Goal: Transaction & Acquisition: Purchase product/service

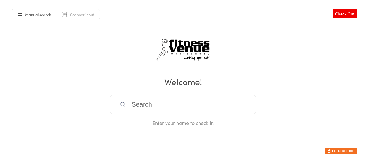
click at [345, 148] on button "Exit kiosk mode" at bounding box center [341, 151] width 32 height 6
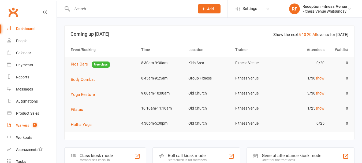
click at [21, 123] on link "Waivers 1" at bounding box center [32, 125] width 50 height 12
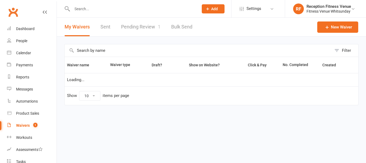
select select "50"
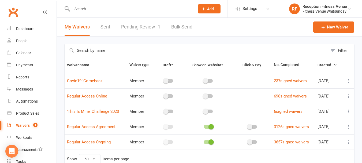
click at [142, 23] on link "Pending Review 1" at bounding box center [140, 27] width 39 height 19
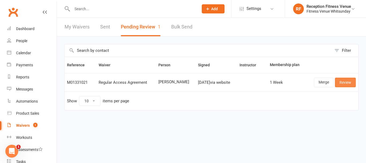
click at [350, 84] on link "Review" at bounding box center [345, 83] width 21 height 10
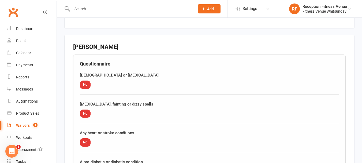
scroll to position [678, 0]
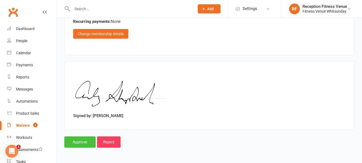
click at [71, 143] on input "Approve" at bounding box center [79, 141] width 31 height 11
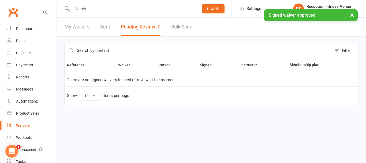
click at [104, 28] on link "Sent" at bounding box center [105, 27] width 10 height 19
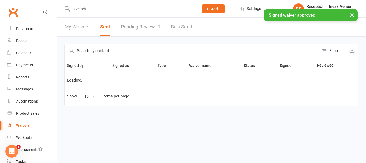
select select "100"
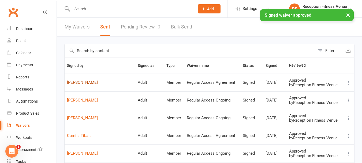
click at [98, 83] on link "Candice Schupbach" at bounding box center [100, 82] width 66 height 5
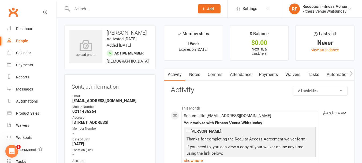
click at [351, 74] on icon "button" at bounding box center [351, 74] width 3 height 6
click at [313, 76] on link "Access Control" at bounding box center [302, 74] width 36 height 12
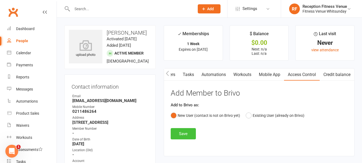
click at [188, 134] on button "Save" at bounding box center [183, 133] width 25 height 11
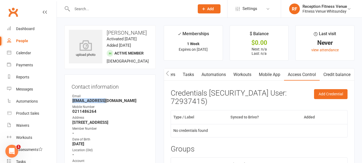
drag, startPoint x: 108, startPoint y: 112, endPoint x: 71, endPoint y: 114, distance: 37.1
click at [71, 114] on div "Contact information Owner Email Candy@swz.co.nz Mobile Number 0211486264 Addres…" at bounding box center [109, 136] width 91 height 124
copy strong "Candy@swz.co.nz"
click at [23, 126] on div "Waivers" at bounding box center [22, 125] width 13 height 4
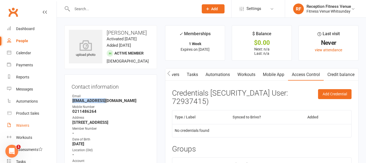
select select "50"
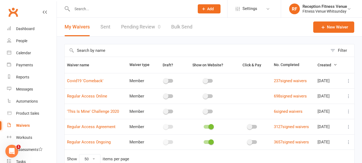
click at [133, 26] on link "Pending Review 0" at bounding box center [140, 27] width 39 height 19
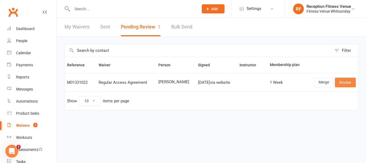
click at [341, 82] on link "Review" at bounding box center [345, 83] width 21 height 10
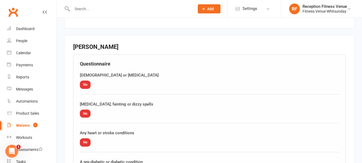
scroll to position [678, 0]
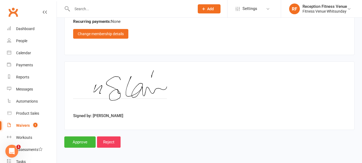
click at [87, 145] on input "Approve" at bounding box center [79, 141] width 31 height 11
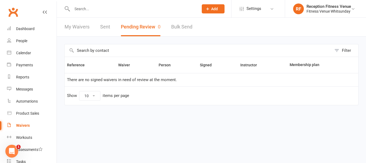
click at [107, 28] on link "Sent" at bounding box center [105, 27] width 10 height 19
select select "100"
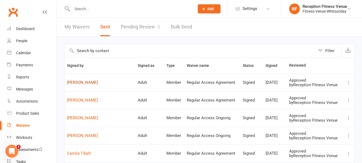
click at [88, 84] on link "[PERSON_NAME]" at bounding box center [100, 82] width 66 height 5
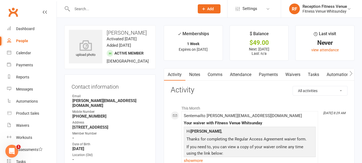
click at [350, 74] on icon "button" at bounding box center [351, 74] width 3 height 6
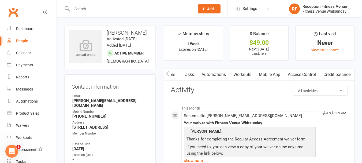
click at [170, 73] on button "button" at bounding box center [167, 74] width 7 height 12
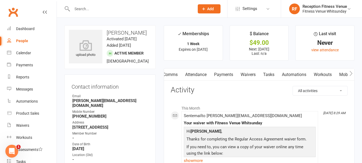
scroll to position [0, 0]
click at [170, 73] on button "button" at bounding box center [167, 74] width 7 height 12
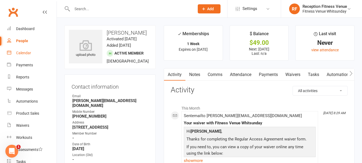
click at [25, 51] on div "Calendar" at bounding box center [23, 53] width 15 height 4
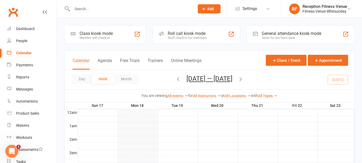
click at [270, 33] on div "General attendance kiosk mode" at bounding box center [292, 33] width 60 height 5
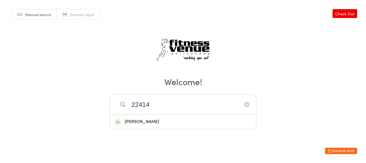
type input "22414"
click at [144, 122] on div "[PERSON_NAME]" at bounding box center [183, 121] width 137 height 7
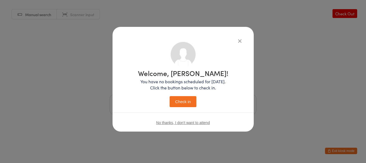
click at [193, 99] on button "Check in" at bounding box center [183, 101] width 27 height 11
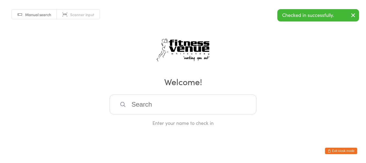
click at [348, 148] on button "Exit kiosk mode" at bounding box center [341, 151] width 32 height 6
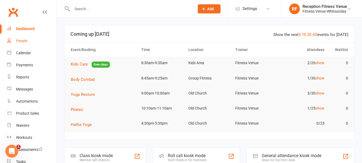
click at [22, 44] on link "People" at bounding box center [32, 41] width 50 height 12
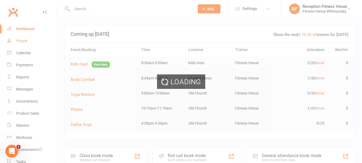
select select "100"
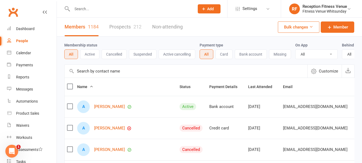
click at [89, 9] on input "text" at bounding box center [131, 9] width 120 height 8
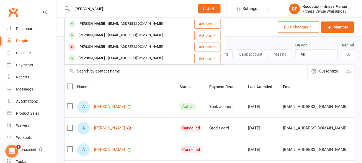
drag, startPoint x: 93, startPoint y: 5, endPoint x: 0, endPoint y: 9, distance: 92.9
click at [0, 1] on header "pendry Michelle Pendrey torynshanika@bigpond.com Actions Esma Penny esmanator@g…" at bounding box center [181, 1] width 362 height 0
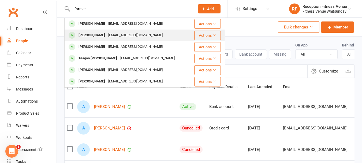
type input "farmer"
click at [96, 34] on div "Natasha Farmer" at bounding box center [92, 35] width 30 height 8
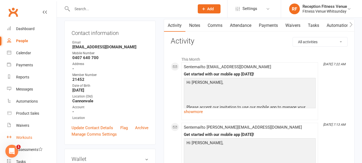
scroll to position [27, 0]
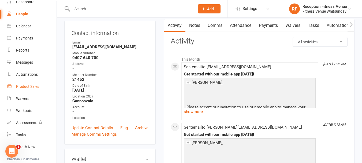
click at [30, 86] on div "Product Sales" at bounding box center [27, 86] width 23 height 4
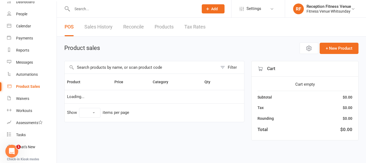
select select "100"
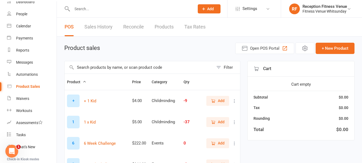
click at [93, 70] on input "text" at bounding box center [139, 67] width 149 height 12
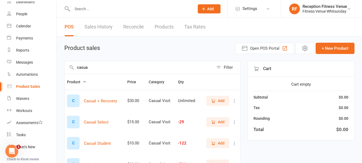
scroll to position [54, 0]
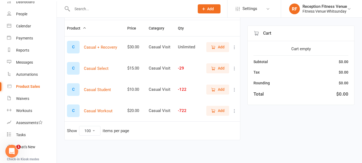
click at [221, 111] on span "Add" at bounding box center [221, 111] width 7 height 6
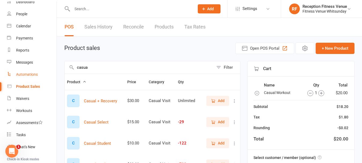
drag, startPoint x: 102, startPoint y: 71, endPoint x: 49, endPoint y: 72, distance: 53.9
click at [51, 71] on ui-view "Prospect Member Non-attending contact Class / event Appointment Task Membership…" at bounding box center [181, 111] width 362 height 221
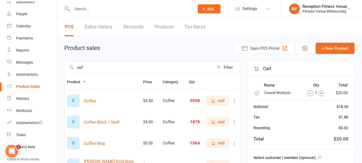
type input "cof"
click at [222, 100] on span "Add" at bounding box center [221, 101] width 7 height 6
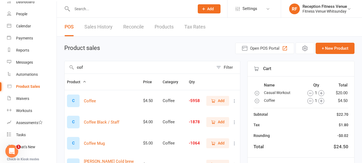
click at [321, 99] on icon "button" at bounding box center [322, 101] width 6 height 6
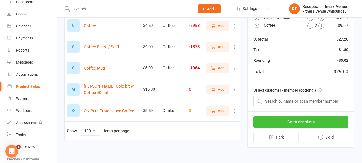
click at [329, 119] on button "Go to checkout" at bounding box center [301, 121] width 95 height 11
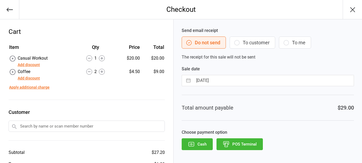
click at [236, 145] on button "POS Terminal" at bounding box center [240, 144] width 46 height 12
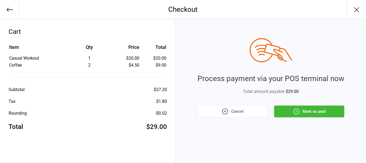
click at [293, 107] on button "Mark as paid" at bounding box center [309, 111] width 70 height 12
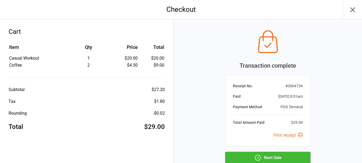
click at [247, 156] on button "Next Sale" at bounding box center [268, 158] width 86 height 12
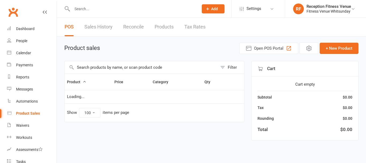
select select "100"
click at [127, 66] on input "text" at bounding box center [141, 67] width 153 height 12
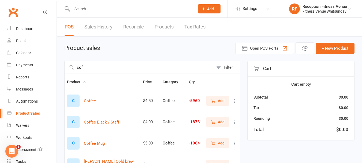
type input "cof"
click at [221, 96] on button "Add" at bounding box center [218, 101] width 23 height 10
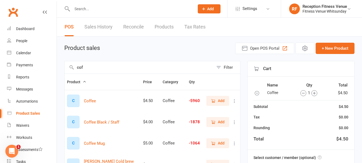
click at [313, 93] on icon "button" at bounding box center [315, 93] width 6 height 6
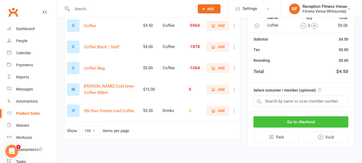
drag, startPoint x: 312, startPoint y: 120, endPoint x: 314, endPoint y: 119, distance: 2.8
click at [314, 120] on button "Go to checkout" at bounding box center [301, 121] width 95 height 11
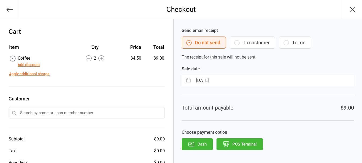
click at [243, 145] on button "POS Terminal" at bounding box center [240, 144] width 46 height 12
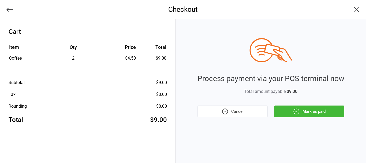
click at [324, 107] on button "Mark as paid" at bounding box center [309, 111] width 70 height 12
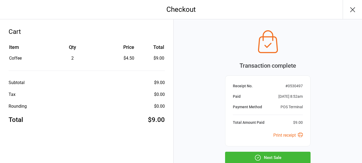
click at [295, 157] on button "Next Sale" at bounding box center [268, 158] width 86 height 12
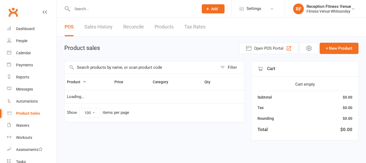
select select "100"
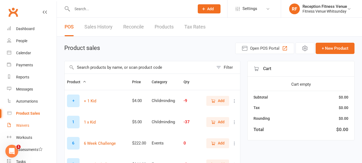
click at [24, 123] on link "Waivers" at bounding box center [32, 125] width 50 height 12
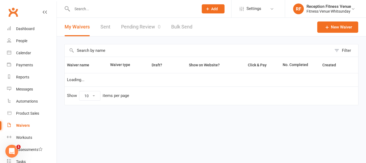
select select "50"
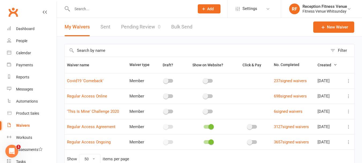
click at [107, 30] on link "Sent" at bounding box center [106, 27] width 10 height 19
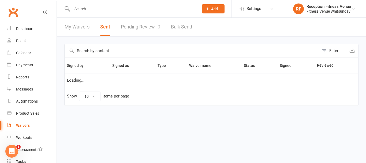
select select "100"
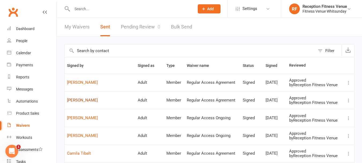
click at [89, 100] on link "[PERSON_NAME]" at bounding box center [100, 100] width 66 height 5
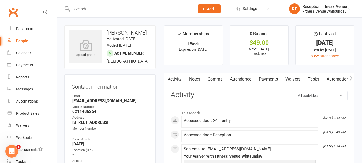
drag, startPoint x: 264, startPoint y: 81, endPoint x: 271, endPoint y: 76, distance: 8.7
click at [263, 83] on link "Payments" at bounding box center [268, 79] width 27 height 12
click at [0, 0] on div "Loading" at bounding box center [0, 0] width 0 height 0
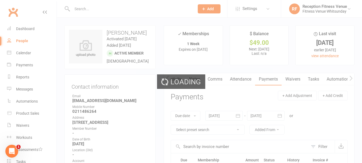
scroll to position [0, 1]
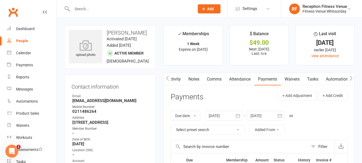
scroll to position [54, 0]
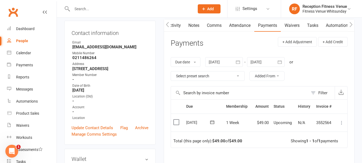
click at [178, 121] on label at bounding box center [177, 121] width 7 height 5
click at [177, 119] on input "checkbox" at bounding box center [175, 119] width 3 height 0
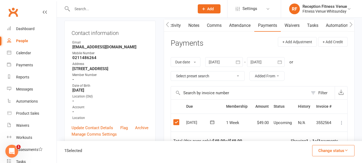
drag, startPoint x: 345, startPoint y: 122, endPoint x: 342, endPoint y: 120, distance: 3.1
click at [342, 120] on button at bounding box center [342, 122] width 6 height 6
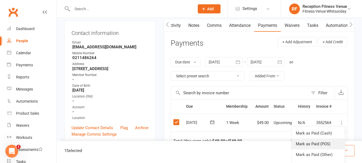
click at [323, 144] on link "Mark as Paid (POS)" at bounding box center [318, 143] width 53 height 11
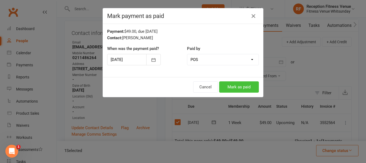
click at [241, 86] on button "Mark as paid" at bounding box center [239, 86] width 40 height 11
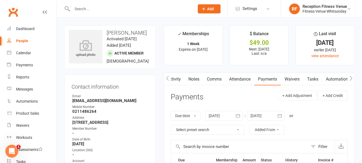
scroll to position [80, 0]
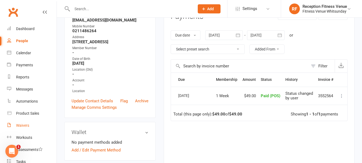
click at [24, 123] on div "Waivers" at bounding box center [22, 125] width 13 height 4
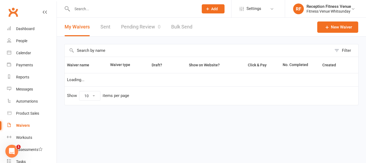
select select "50"
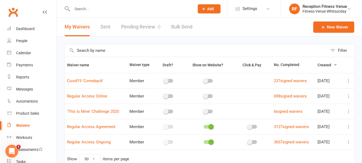
click at [105, 23] on link "Sent" at bounding box center [106, 27] width 10 height 19
select select "100"
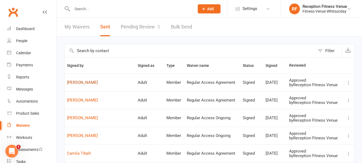
click at [80, 80] on link "Mike Schupbach" at bounding box center [100, 82] width 66 height 5
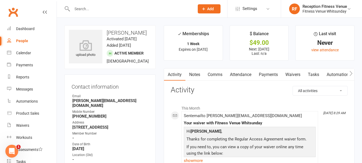
click at [275, 73] on link "Payments" at bounding box center [268, 74] width 27 height 12
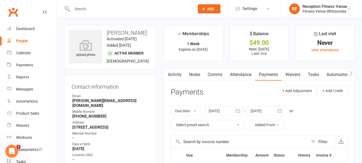
scroll to position [107, 0]
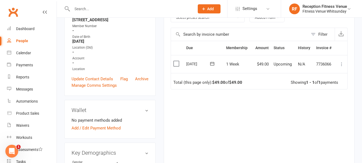
drag, startPoint x: 176, startPoint y: 64, endPoint x: 175, endPoint y: 62, distance: 2.9
click at [175, 65] on label at bounding box center [177, 63] width 7 height 5
click at [175, 61] on input "checkbox" at bounding box center [175, 61] width 3 height 0
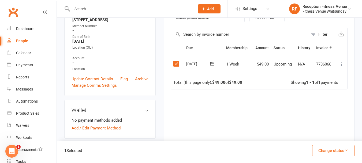
click at [343, 63] on icon at bounding box center [341, 63] width 5 height 5
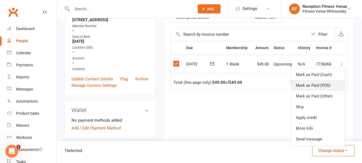
click at [319, 86] on link "Mark as Paid (POS)" at bounding box center [318, 85] width 53 height 11
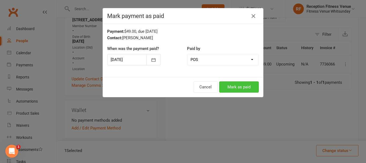
click at [220, 85] on button "Mark as paid" at bounding box center [239, 86] width 40 height 11
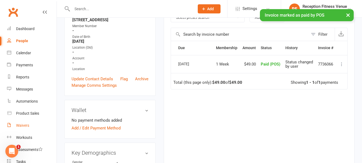
click at [24, 126] on div "Waivers" at bounding box center [22, 125] width 13 height 4
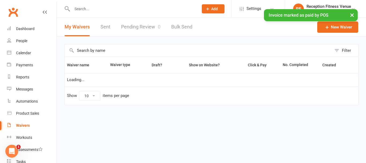
select select "50"
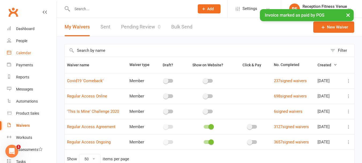
click at [21, 54] on div "Calendar" at bounding box center [23, 53] width 15 height 4
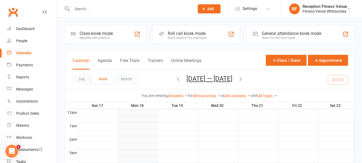
click at [278, 34] on div "General attendance kiosk mode" at bounding box center [292, 33] width 60 height 5
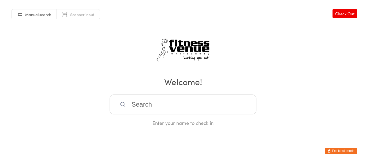
click at [347, 152] on button "Exit kiosk mode" at bounding box center [341, 151] width 32 height 6
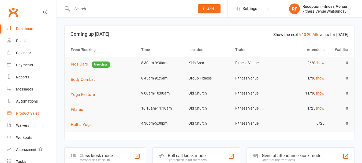
click at [29, 111] on link "Product Sales" at bounding box center [32, 113] width 50 height 12
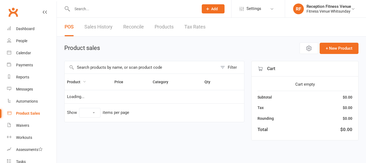
select select "100"
click at [88, 65] on input "text" at bounding box center [141, 67] width 153 height 12
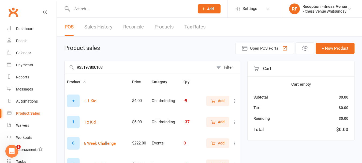
type input "9351978001034"
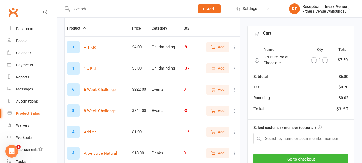
scroll to position [107, 0]
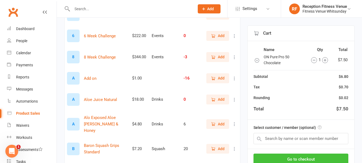
click at [293, 155] on button "Go to checkout" at bounding box center [301, 158] width 95 height 11
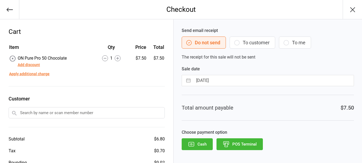
click at [224, 144] on icon "button" at bounding box center [226, 142] width 5 height 3
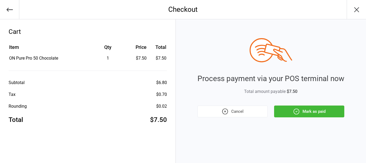
click at [288, 116] on button "Mark as paid" at bounding box center [309, 111] width 70 height 12
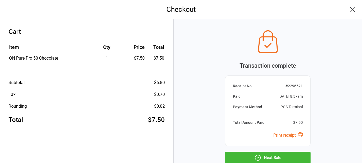
click at [268, 156] on button "Next Sale" at bounding box center [268, 158] width 86 height 12
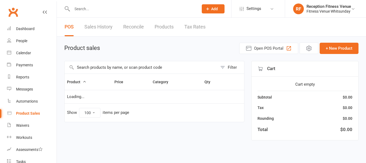
select select "100"
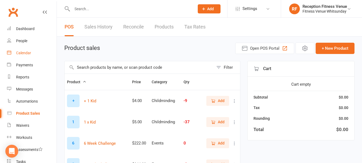
drag, startPoint x: 32, startPoint y: 50, endPoint x: 28, endPoint y: 52, distance: 4.2
click at [31, 49] on link "Calendar" at bounding box center [32, 53] width 50 height 12
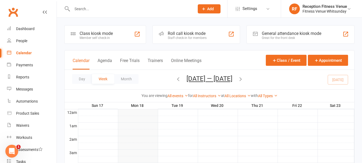
drag, startPoint x: 267, startPoint y: 34, endPoint x: 262, endPoint y: 43, distance: 10.4
click at [266, 37] on div "General attendance kiosk mode Great for the front desk" at bounding box center [292, 35] width 60 height 9
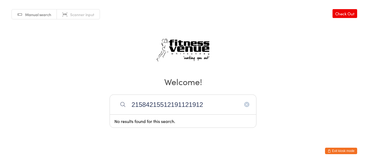
type input "21584215512191121912"
click at [247, 105] on icon "button" at bounding box center [247, 104] width 4 height 4
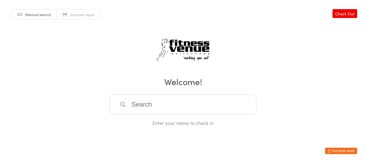
click at [336, 152] on button "Exit kiosk mode" at bounding box center [341, 151] width 32 height 6
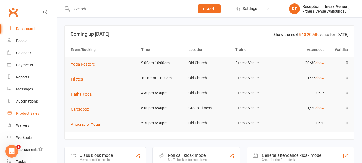
click at [14, 116] on link "Product Sales" at bounding box center [32, 113] width 50 height 12
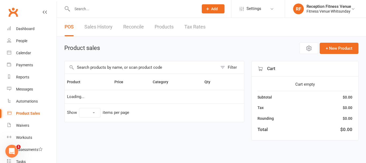
select select "100"
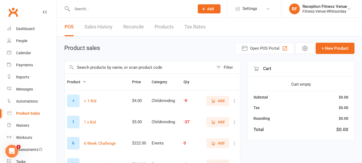
click at [80, 70] on input "text" at bounding box center [139, 67] width 149 height 12
type input "9369998142231"
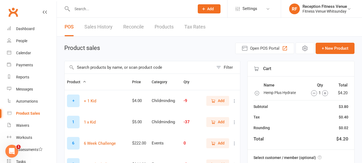
drag, startPoint x: 362, startPoint y: 9, endPoint x: 216, endPoint y: 43, distance: 150.0
click at [216, 43] on div "Product sales Open POS Portal + New Product" at bounding box center [209, 48] width 291 height 12
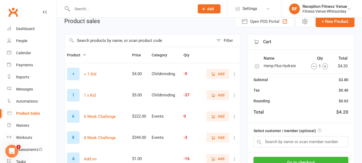
scroll to position [215, 0]
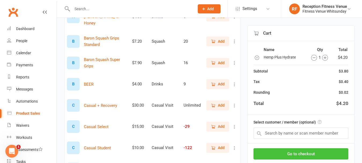
click at [288, 155] on button "Go to checkout" at bounding box center [301, 153] width 95 height 11
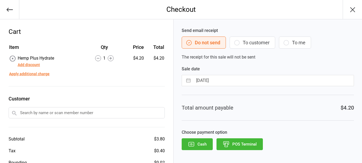
click at [249, 142] on button "POS Terminal" at bounding box center [240, 144] width 46 height 12
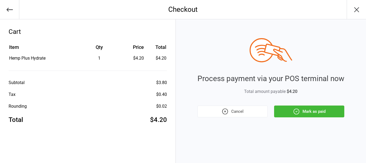
click at [301, 115] on button "Mark as paid" at bounding box center [309, 111] width 70 height 12
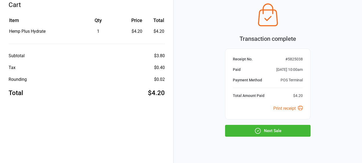
scroll to position [35, 0]
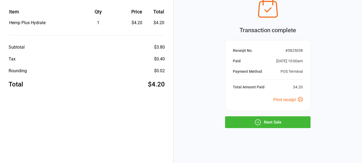
click at [303, 124] on button "Next Sale" at bounding box center [268, 122] width 86 height 12
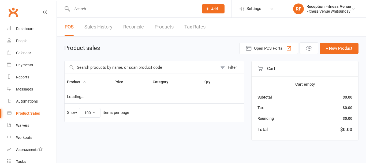
select select "100"
click at [16, 50] on link "Calendar" at bounding box center [32, 53] width 50 height 12
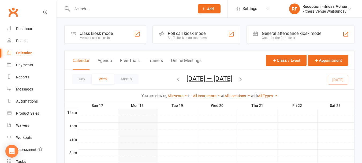
click at [273, 34] on div "General attendance kiosk mode" at bounding box center [292, 33] width 60 height 5
